Goal: Find specific page/section: Find specific page/section

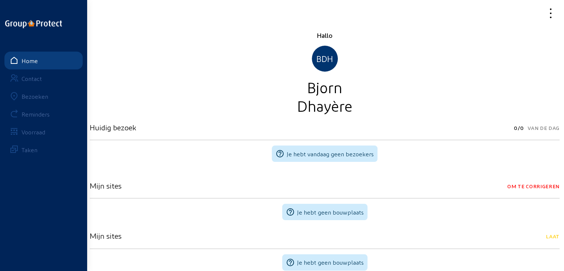
click at [43, 97] on div "Bezoeken" at bounding box center [34, 96] width 27 height 7
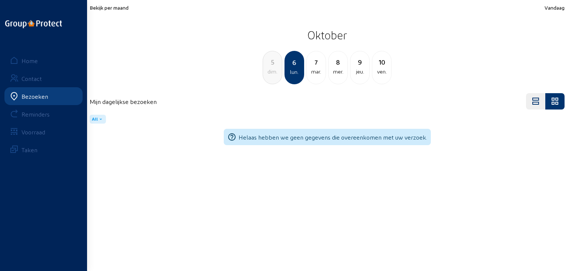
click at [99, 8] on span "Bekijk per maand" at bounding box center [109, 7] width 39 height 6
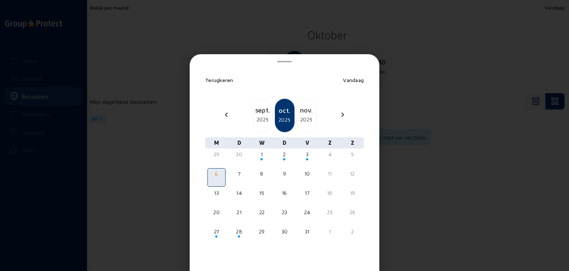
click at [303, 123] on div "2025" at bounding box center [306, 119] width 19 height 9
click at [303, 123] on div "2026" at bounding box center [306, 119] width 19 height 9
click at [258, 121] on div "2025" at bounding box center [262, 119] width 19 height 9
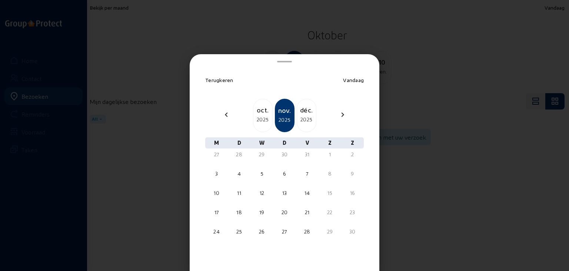
click at [258, 121] on div "2025" at bounding box center [262, 119] width 19 height 9
click at [316, 113] on div "chevron_left août [DATE] 2025 [DATE] chevron_right" at bounding box center [285, 115] width 168 height 33
click at [311, 115] on div "[DATE]" at bounding box center [306, 114] width 19 height 19
click at [213, 233] on div "27" at bounding box center [216, 231] width 17 height 7
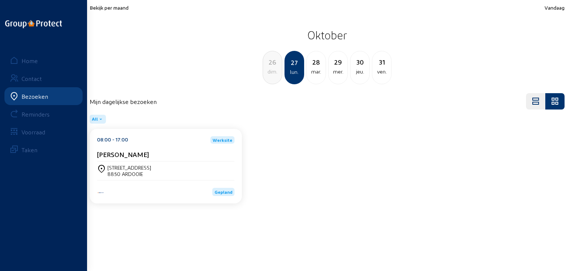
click at [273, 65] on div "26" at bounding box center [272, 62] width 19 height 10
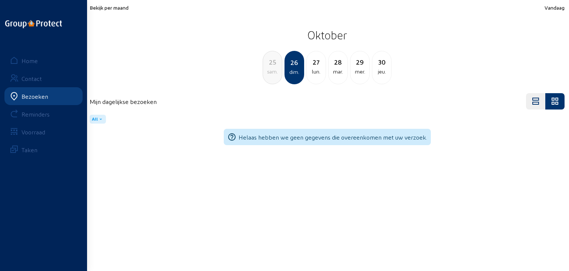
click at [273, 65] on div "25" at bounding box center [272, 62] width 19 height 10
click at [273, 66] on div "24" at bounding box center [272, 62] width 19 height 10
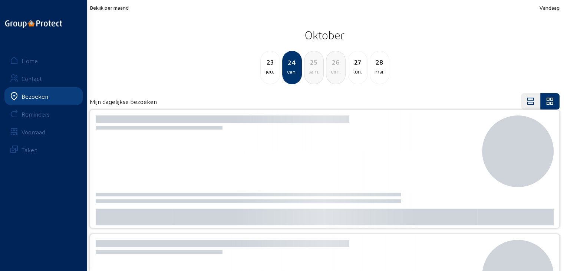
click at [273, 66] on div "23" at bounding box center [270, 62] width 19 height 10
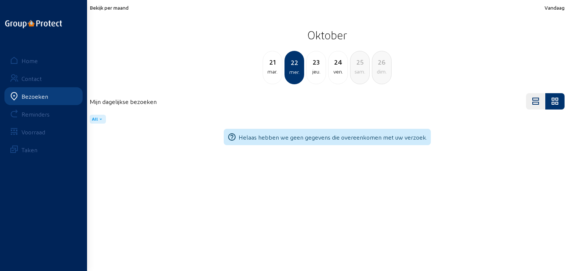
click at [273, 66] on div "21" at bounding box center [272, 62] width 19 height 10
click at [33, 114] on div "Reminders" at bounding box center [35, 113] width 28 height 7
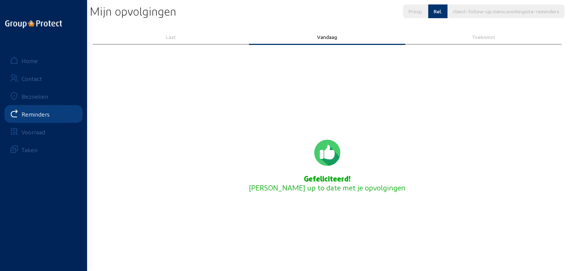
click at [38, 131] on div "Voorraad" at bounding box center [33, 131] width 24 height 7
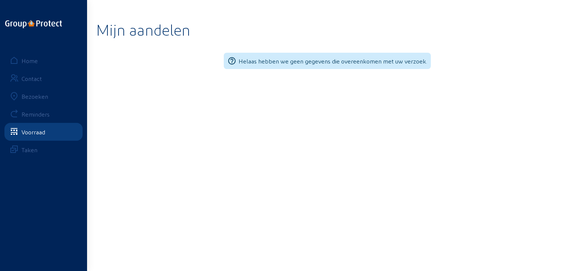
click at [34, 63] on div "Home" at bounding box center [29, 60] width 16 height 7
